Goal: Task Accomplishment & Management: Use online tool/utility

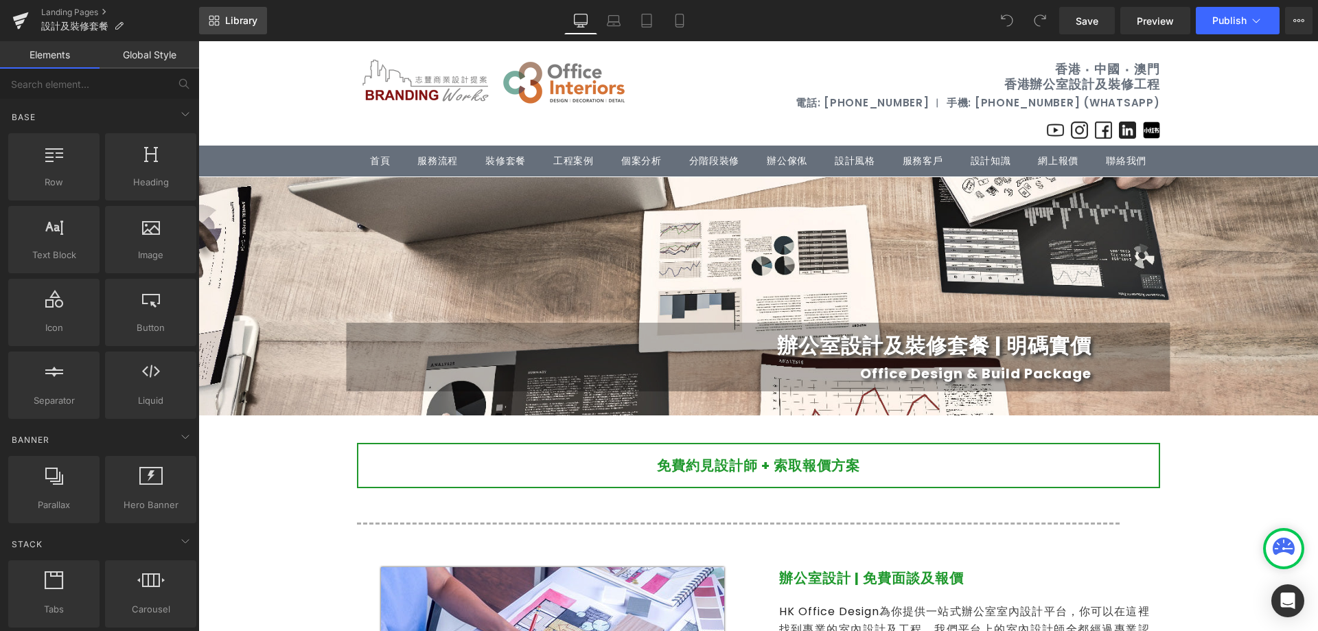
click at [229, 26] on span "Library" at bounding box center [241, 20] width 32 height 12
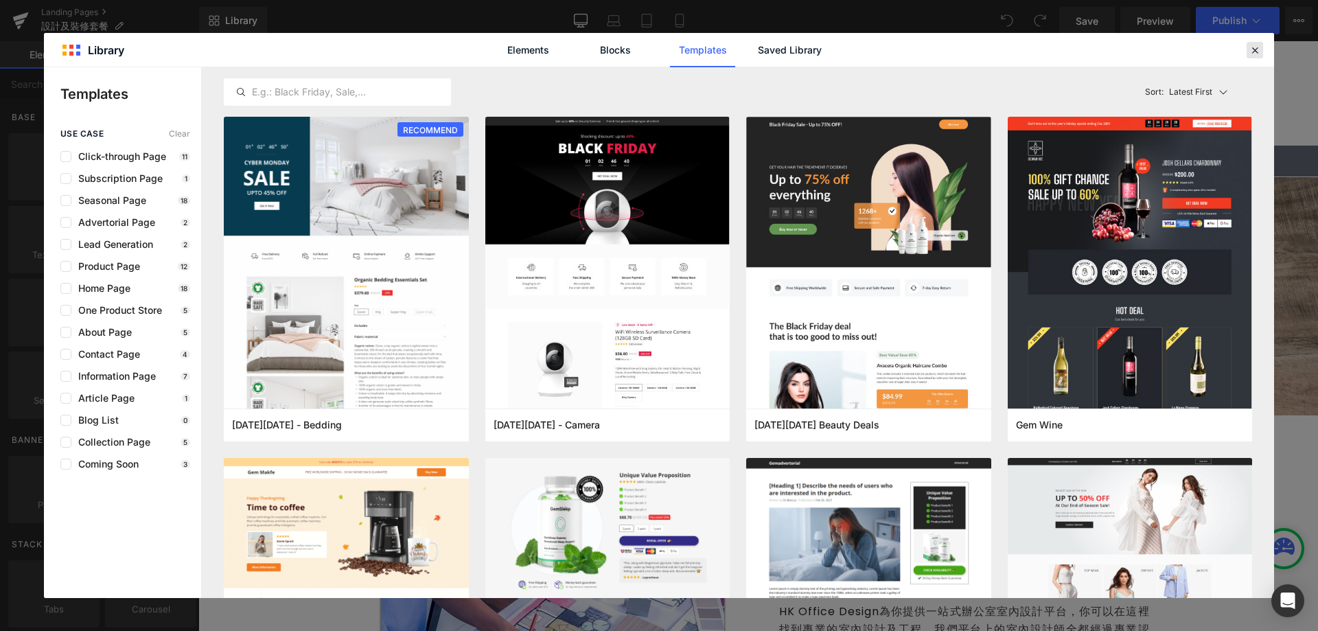
click at [1260, 50] on icon at bounding box center [1254, 50] width 12 height 12
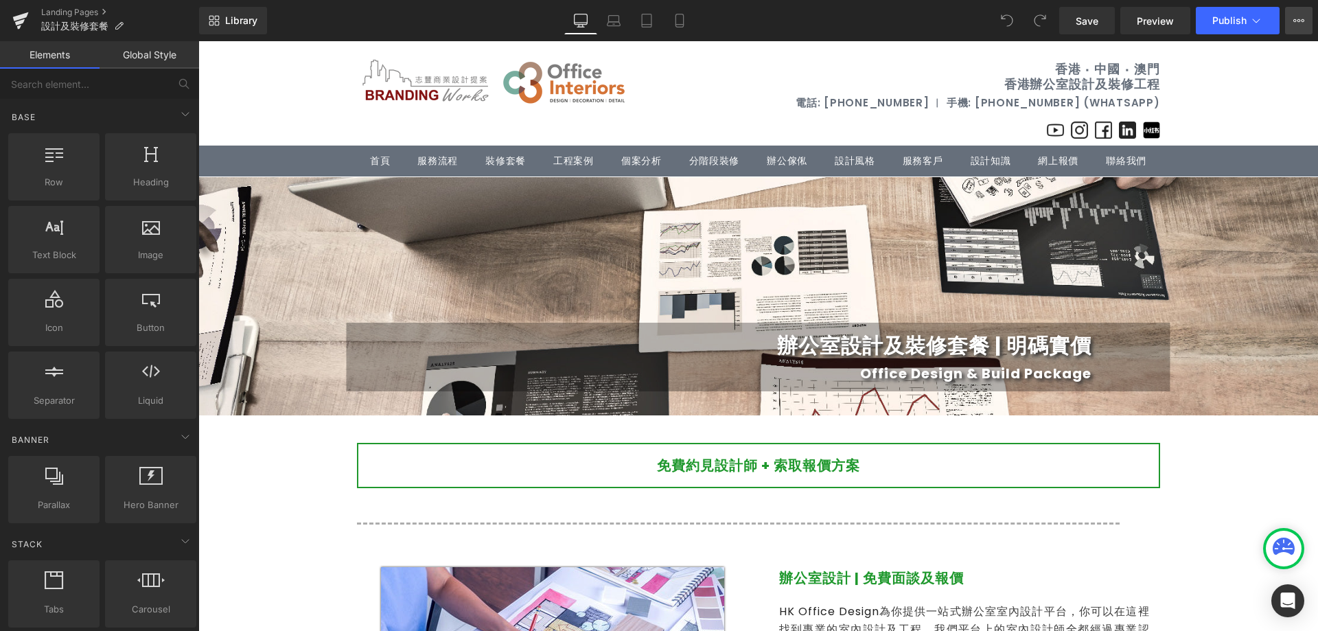
click at [1299, 16] on icon at bounding box center [1298, 20] width 11 height 11
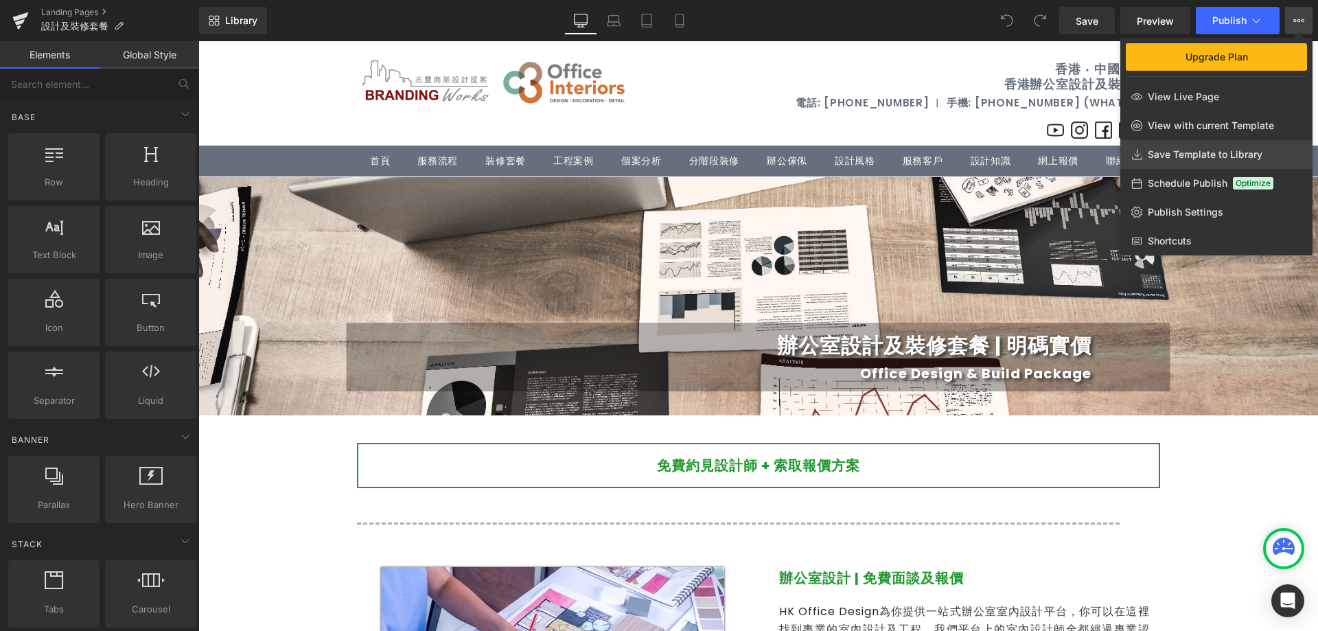
click at [1232, 154] on span "Save Template to Library" at bounding box center [1204, 154] width 115 height 12
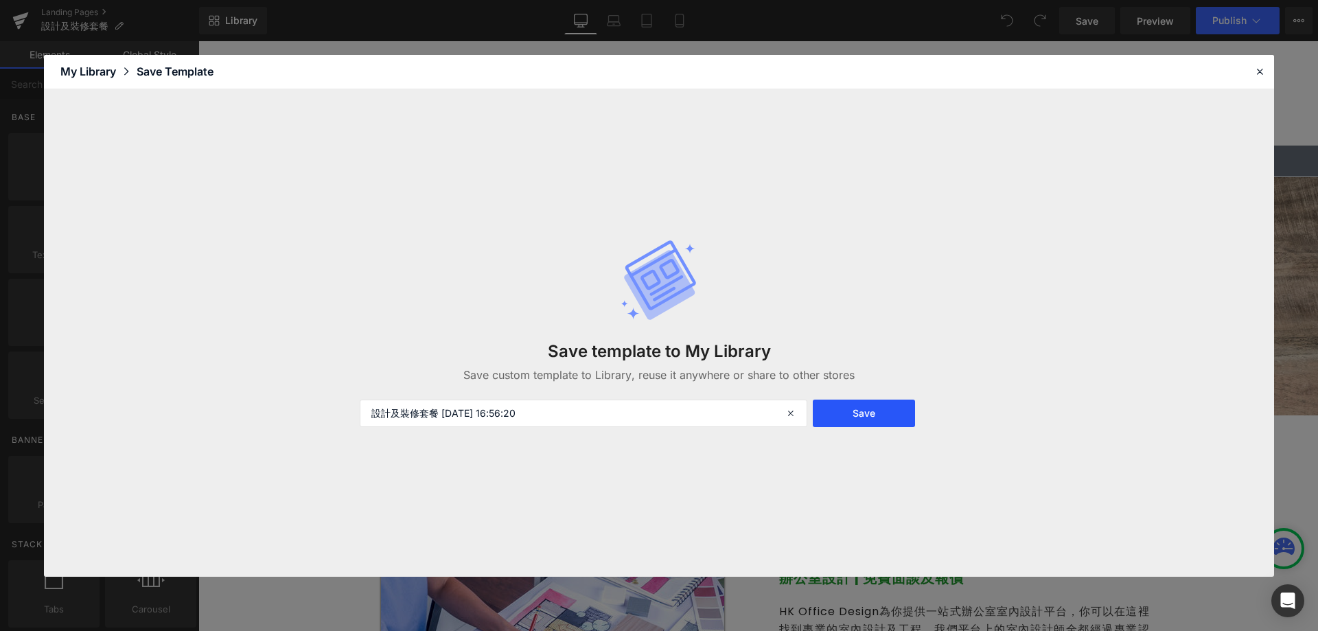
click at [891, 411] on button "Save" at bounding box center [864, 412] width 102 height 27
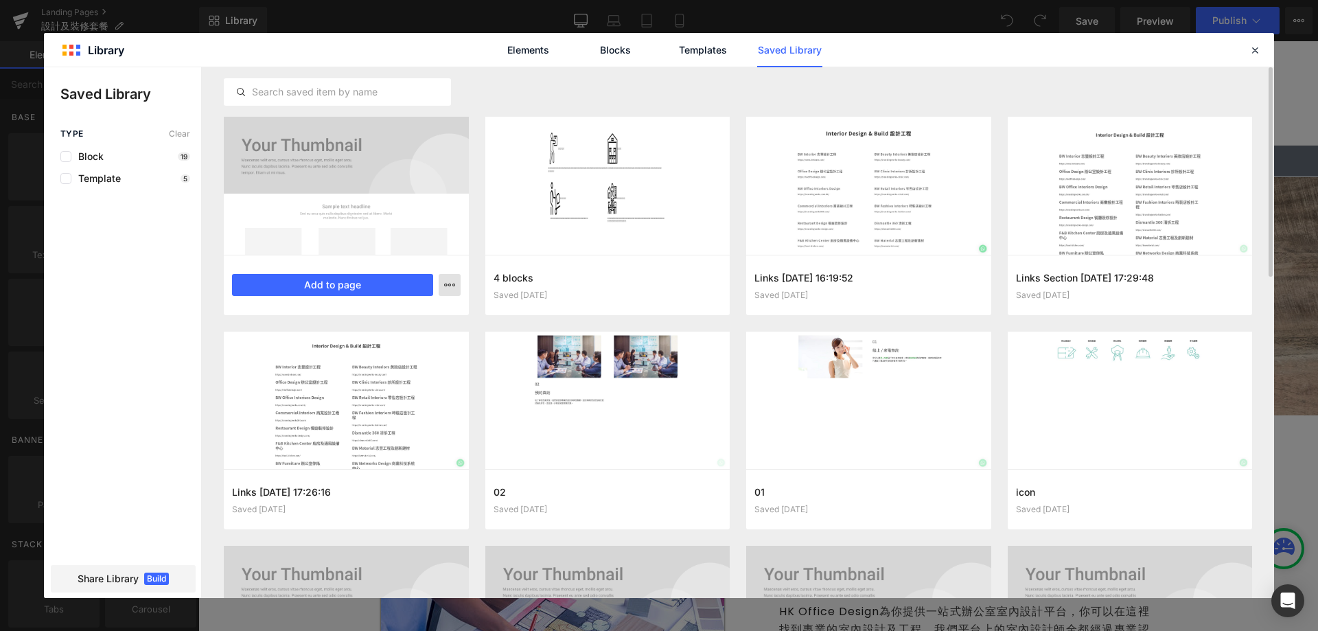
click at [454, 283] on icon "button" at bounding box center [449, 284] width 11 height 11
click at [112, 482] on div at bounding box center [659, 332] width 1230 height 530
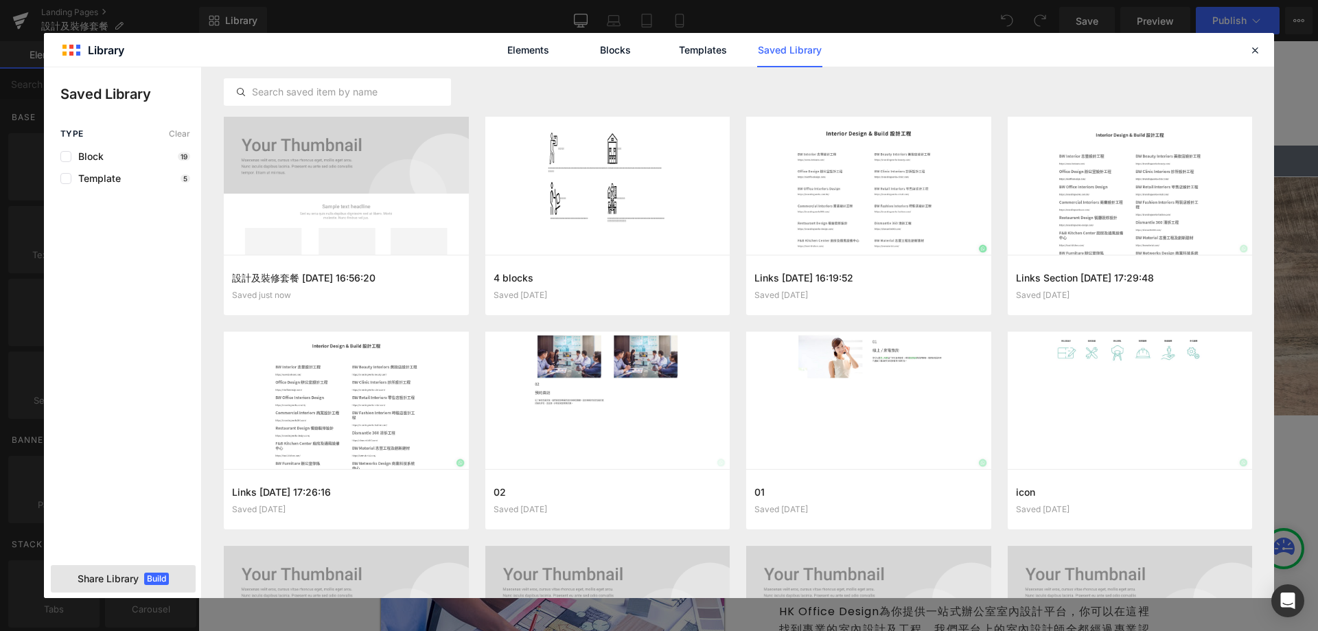
click at [131, 583] on span "Share Library" at bounding box center [108, 579] width 61 height 14
